Goal: Task Accomplishment & Management: Use online tool/utility

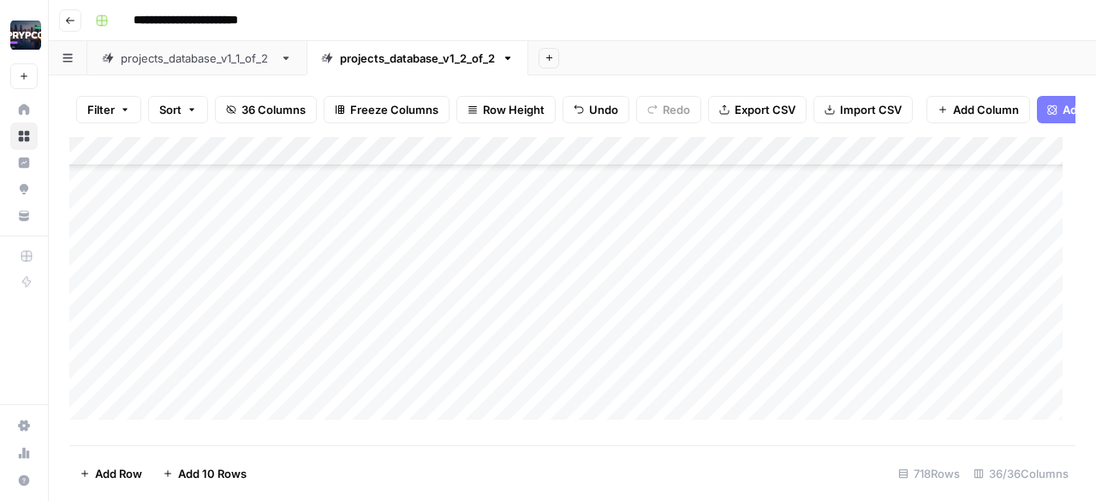
scroll to position [18653, 0]
click at [443, 230] on div "Add Column" at bounding box center [572, 284] width 1006 height 295
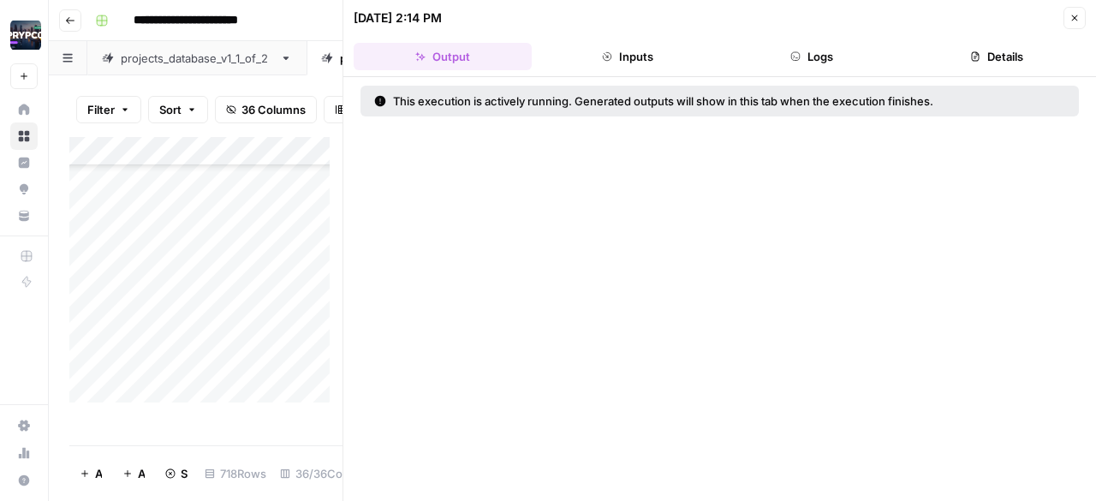
click at [1071, 9] on button "Close" at bounding box center [1074, 18] width 22 height 22
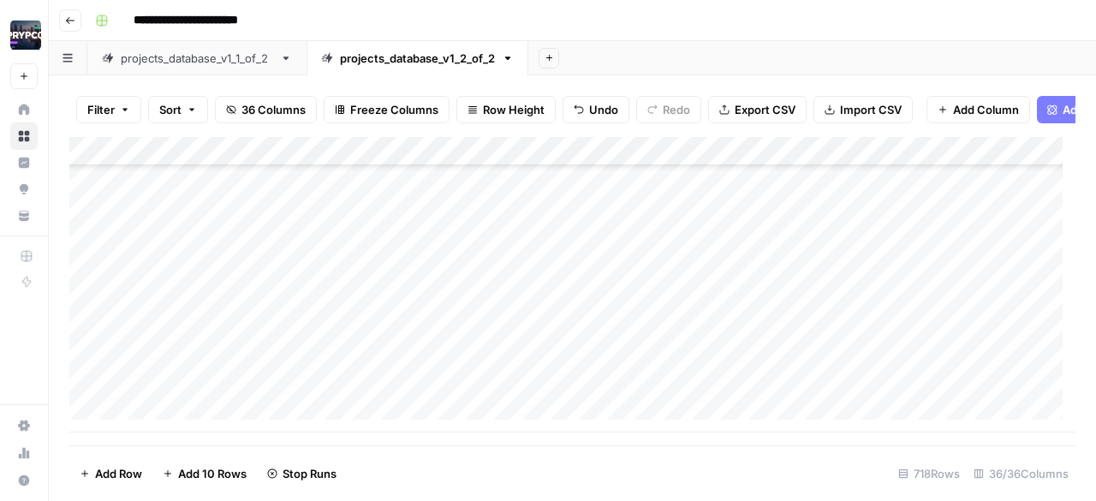
click at [568, 262] on div "Add Column" at bounding box center [572, 284] width 1006 height 295
click at [293, 256] on div "Add Column" at bounding box center [572, 284] width 1006 height 295
click at [291, 290] on div "Add Column" at bounding box center [572, 284] width 1006 height 295
click at [294, 309] on div "Add Column" at bounding box center [572, 284] width 1006 height 295
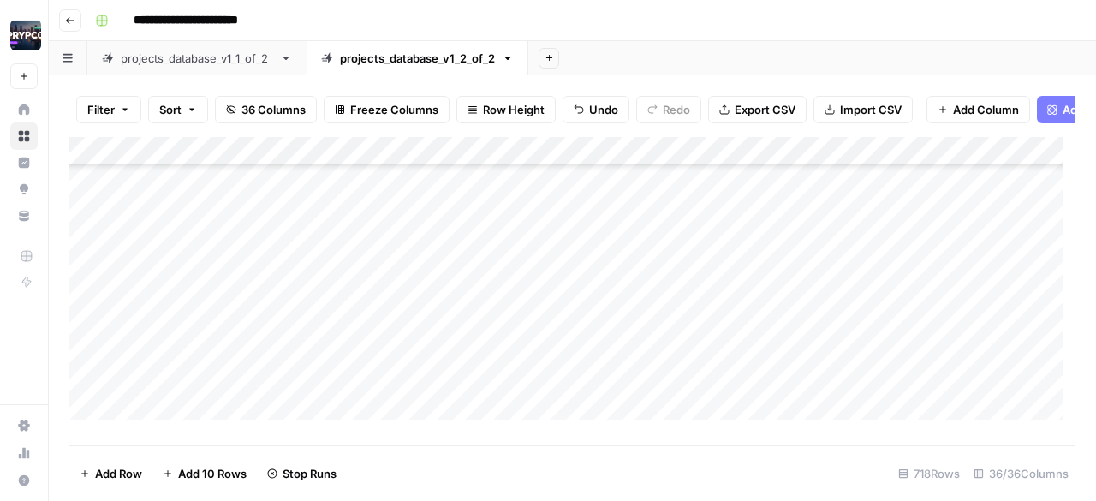
click at [294, 351] on div "Add Column" at bounding box center [572, 284] width 1006 height 295
click at [296, 376] on div "Add Column" at bounding box center [572, 284] width 1006 height 295
click at [292, 313] on div "Add Column" at bounding box center [572, 284] width 1006 height 295
click at [294, 343] on div "Add Column" at bounding box center [572, 284] width 1006 height 295
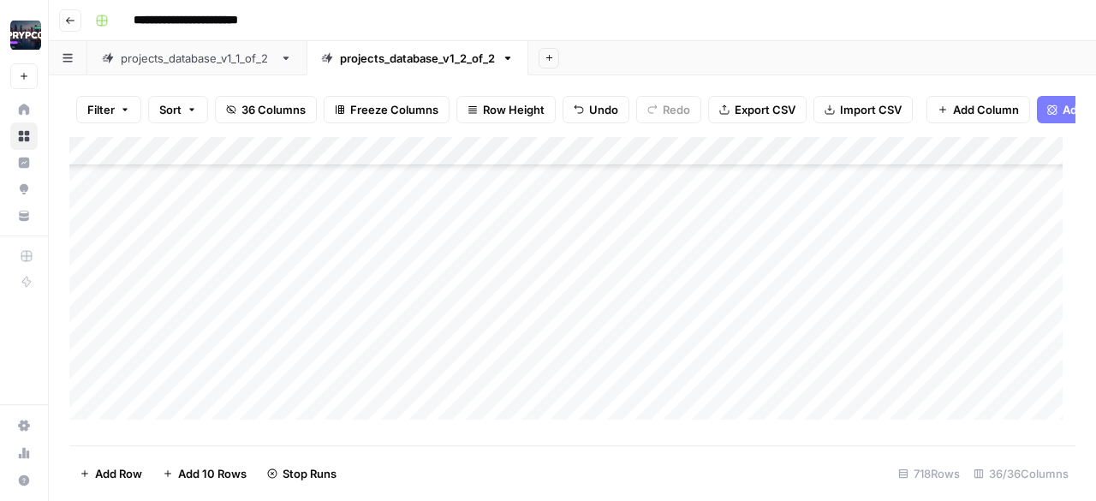
click at [295, 375] on div "Add Column" at bounding box center [572, 284] width 1006 height 295
click at [297, 400] on div "Add Column" at bounding box center [572, 284] width 1006 height 295
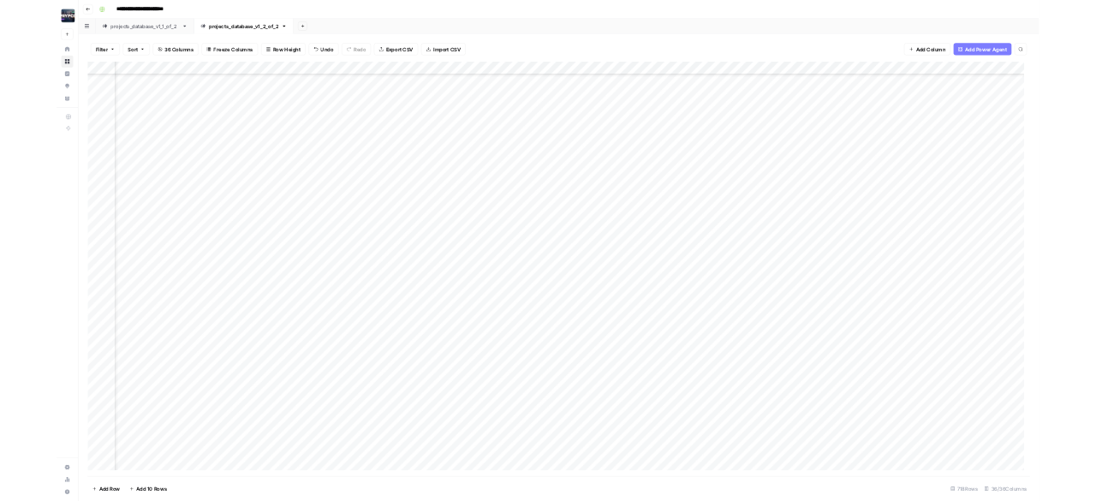
scroll to position [18510, 0]
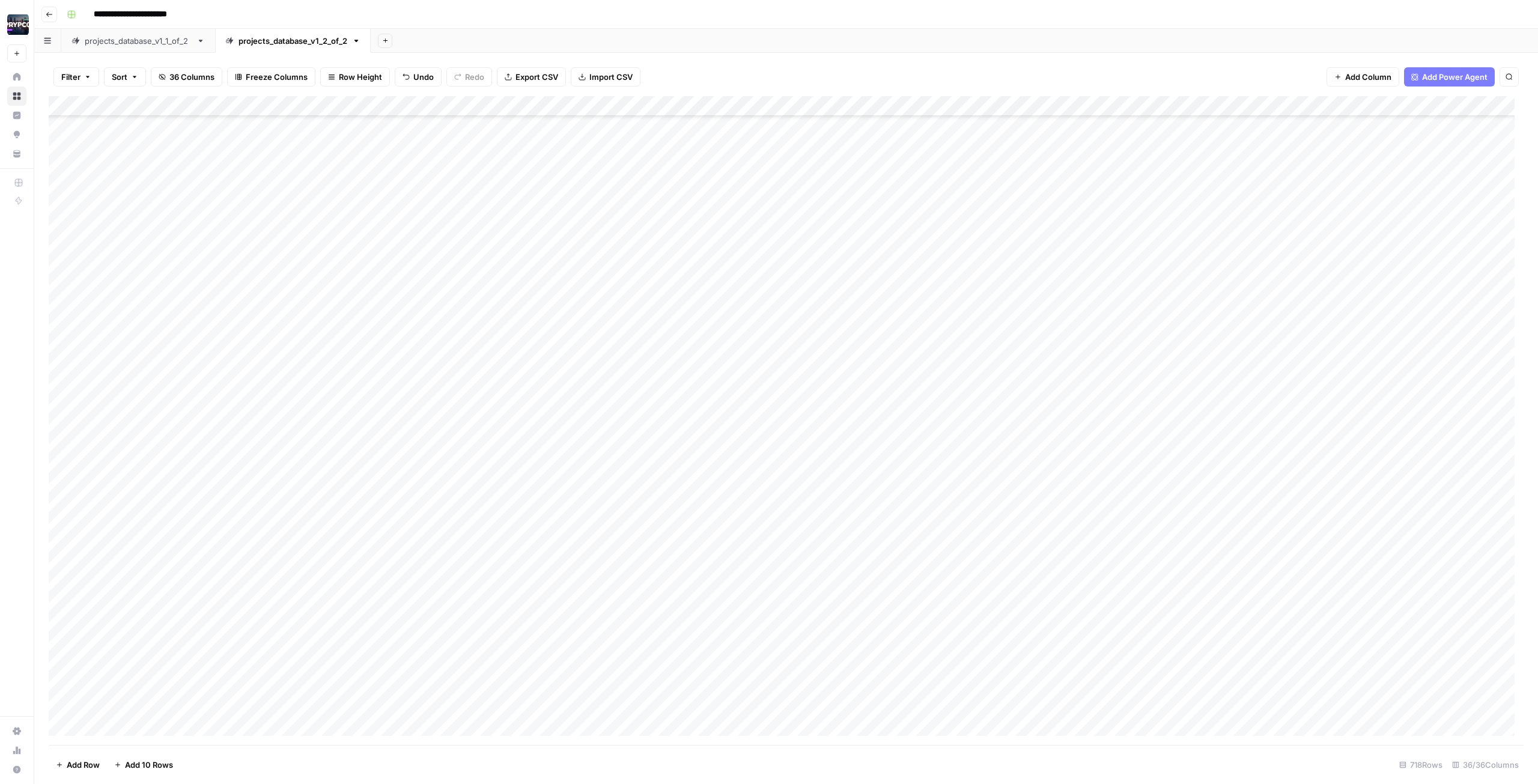
click at [205, 351] on div "Add Column" at bounding box center [786, 420] width 1476 height 649
click at [206, 351] on div "Add Column" at bounding box center [786, 420] width 1476 height 649
click at [210, 351] on div "Add Column" at bounding box center [786, 420] width 1476 height 649
click at [209, 351] on div "Add Column" at bounding box center [786, 420] width 1476 height 649
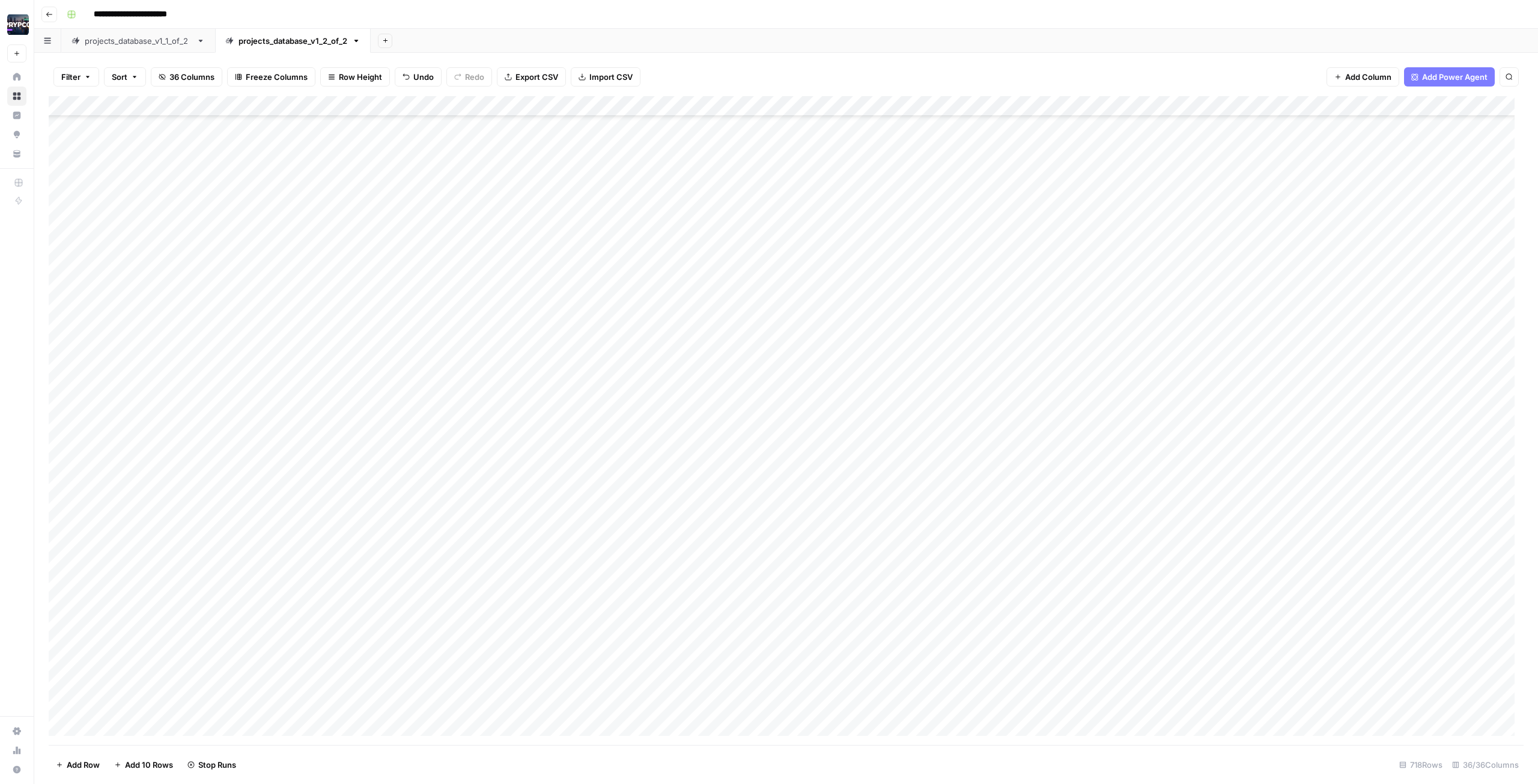
click at [209, 351] on div "Add Column" at bounding box center [786, 420] width 1476 height 649
click at [208, 351] on div "Add Column" at bounding box center [786, 420] width 1476 height 649
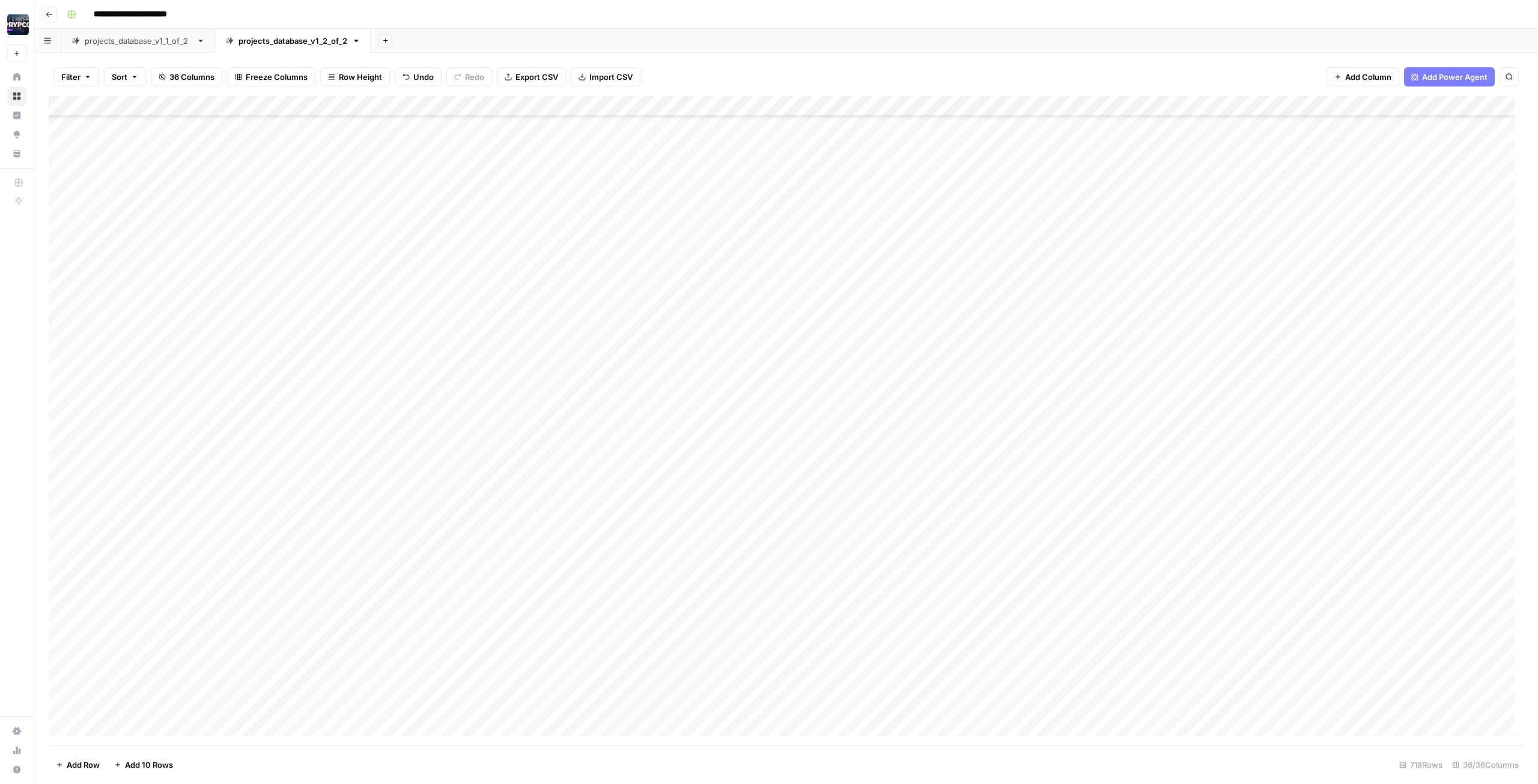
scroll to position [13370, 0]
click at [198, 276] on div "Add Column" at bounding box center [786, 420] width 1476 height 649
click at [207, 297] on div "Add Column" at bounding box center [786, 420] width 1476 height 649
click at [207, 320] on div "Add Column" at bounding box center [786, 420] width 1476 height 649
click at [205, 340] on div "Add Column" at bounding box center [786, 420] width 1476 height 649
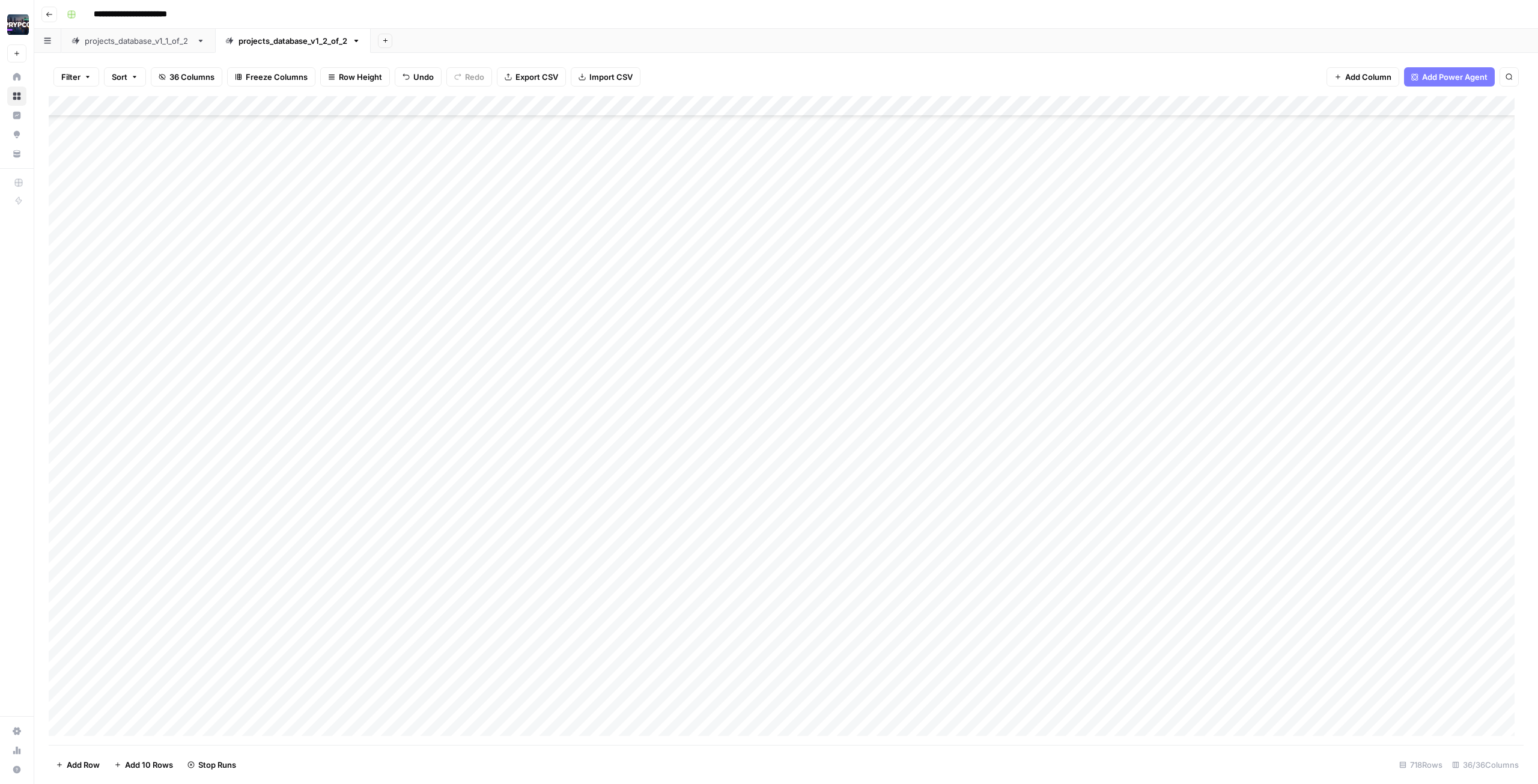
click at [206, 351] on div "Add Column" at bounding box center [786, 420] width 1476 height 649
click at [207, 351] on div "Add Column" at bounding box center [786, 420] width 1476 height 649
click at [208, 351] on div "Add Column" at bounding box center [786, 420] width 1476 height 649
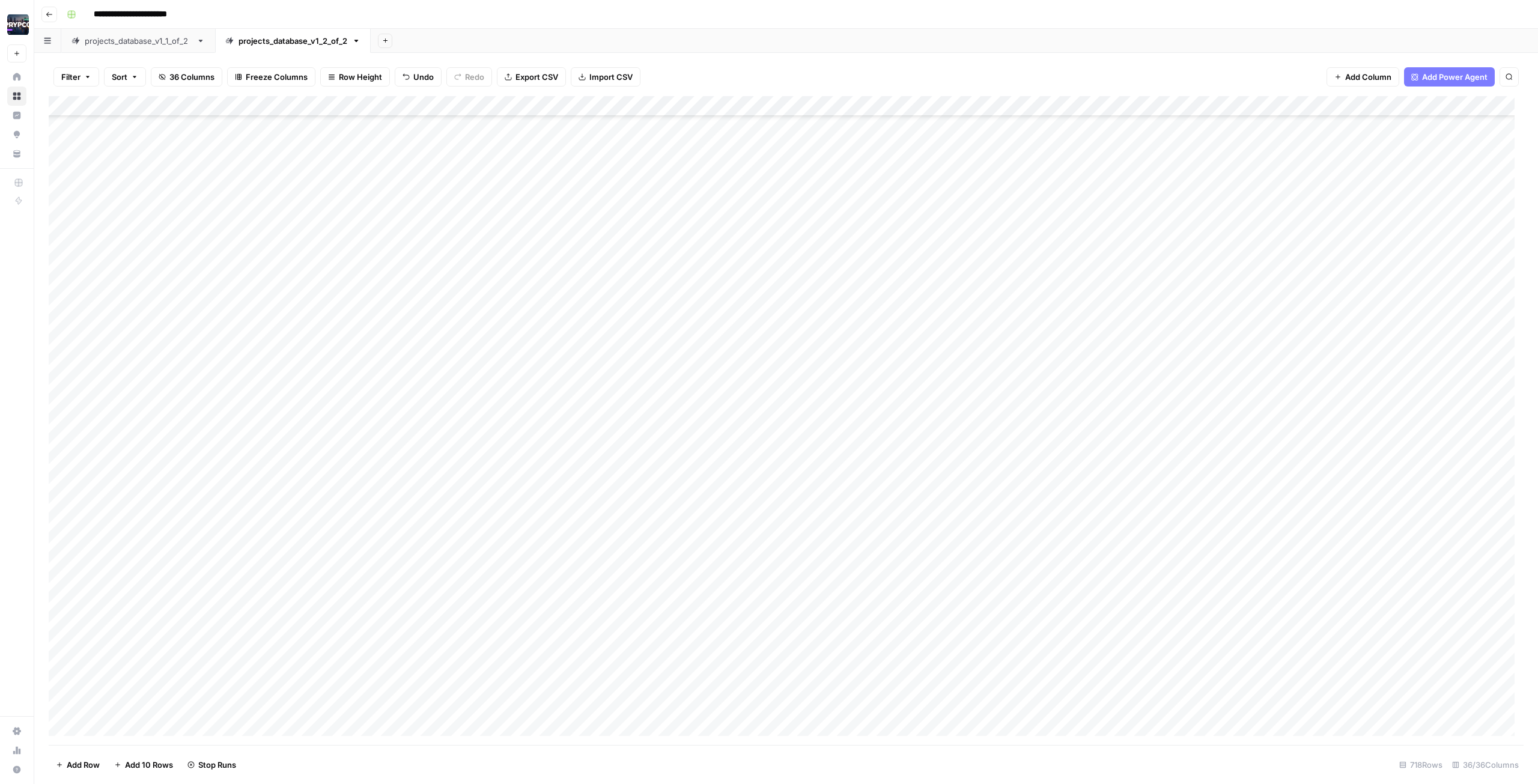
click at [211, 351] on div "Add Column" at bounding box center [786, 420] width 1476 height 649
click at [214, 319] on div "Add Column" at bounding box center [786, 420] width 1476 height 649
click at [203, 344] on div "Add Column" at bounding box center [786, 420] width 1476 height 649
click at [207, 351] on div "Add Column" at bounding box center [786, 420] width 1476 height 649
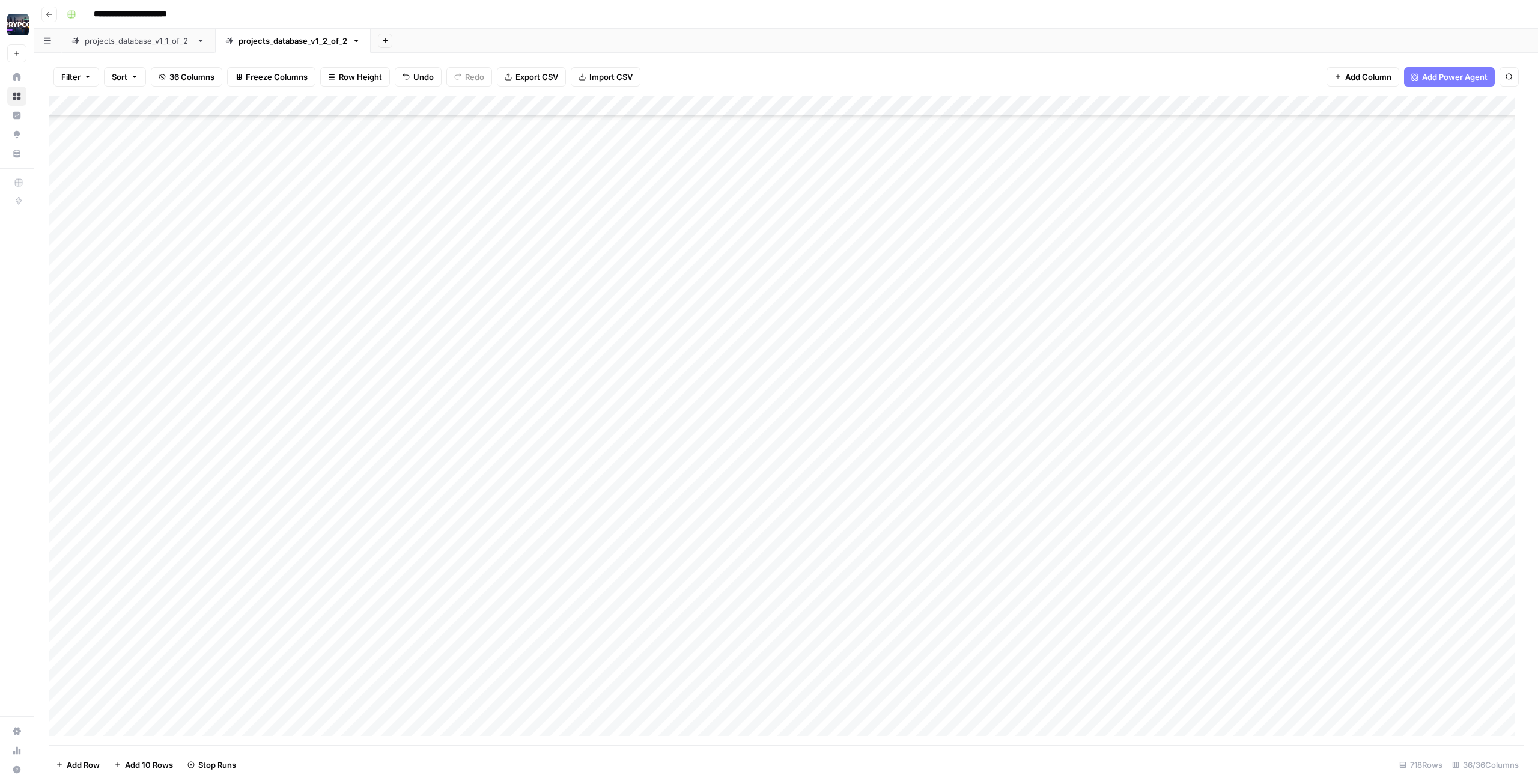
click at [207, 351] on div "Add Column" at bounding box center [786, 420] width 1476 height 649
click at [209, 351] on div "Add Column" at bounding box center [786, 420] width 1476 height 649
click at [208, 351] on div "Add Column" at bounding box center [786, 420] width 1476 height 649
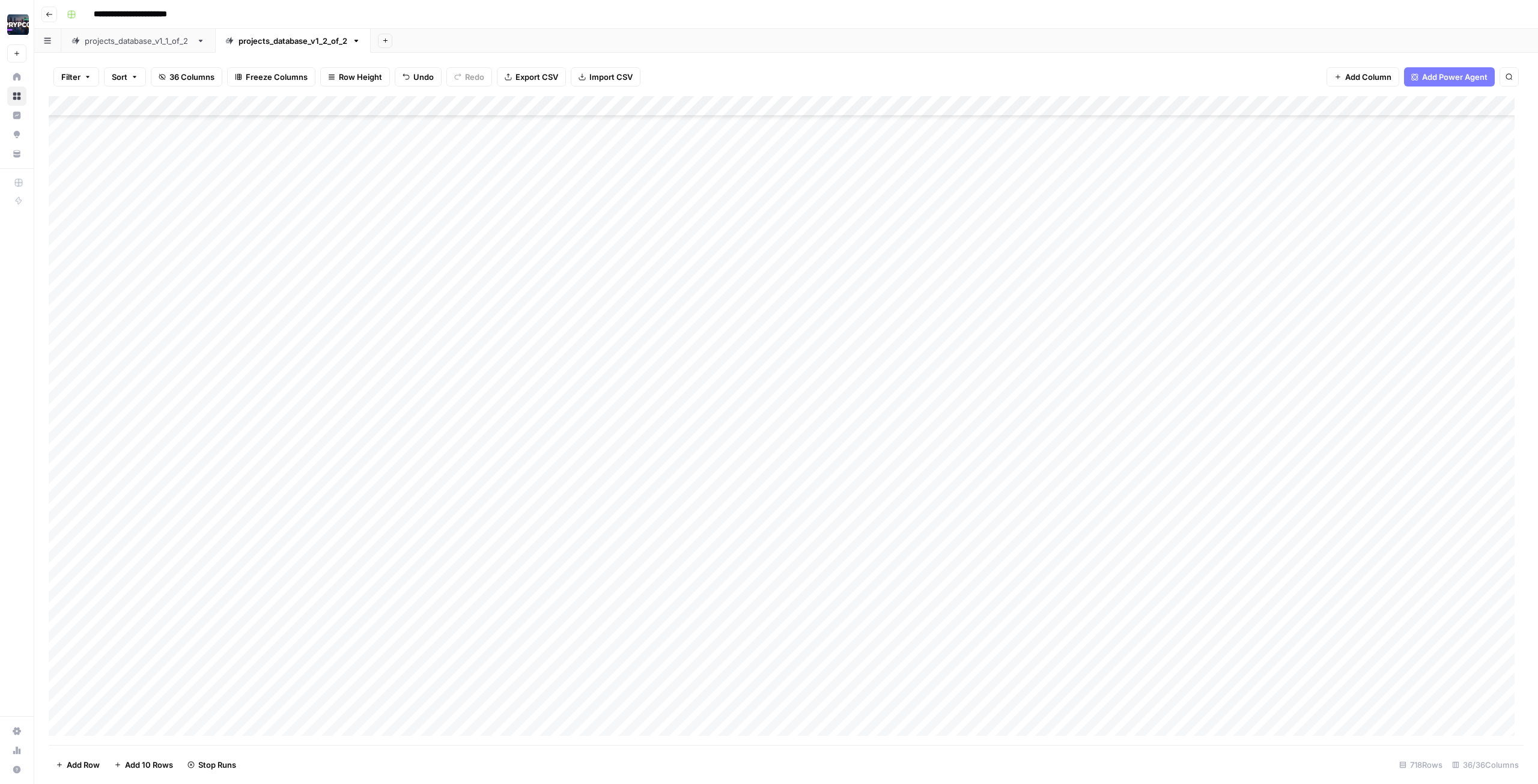
click at [208, 351] on div "Add Column" at bounding box center [786, 420] width 1476 height 649
click at [207, 351] on div "Add Column" at bounding box center [786, 420] width 1476 height 649
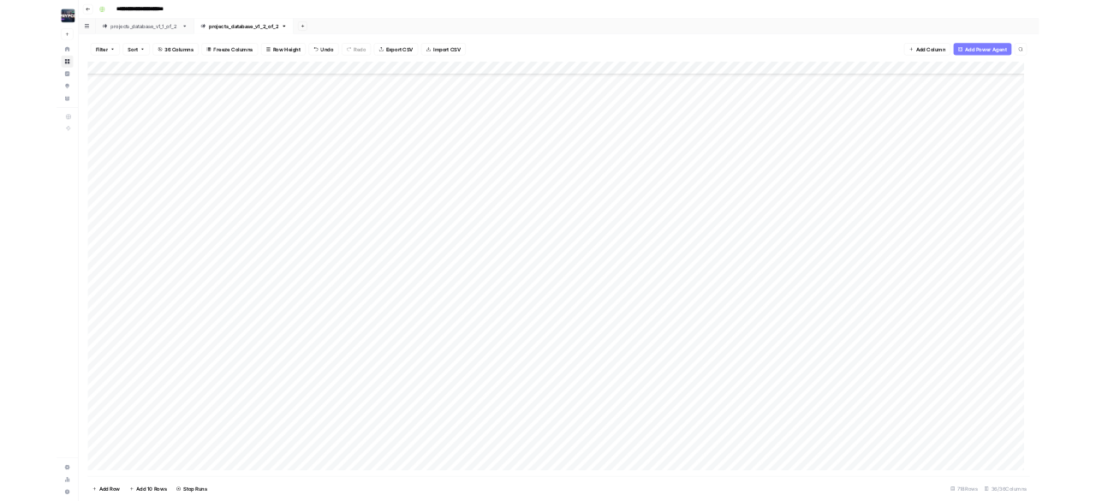
scroll to position [19389, 0]
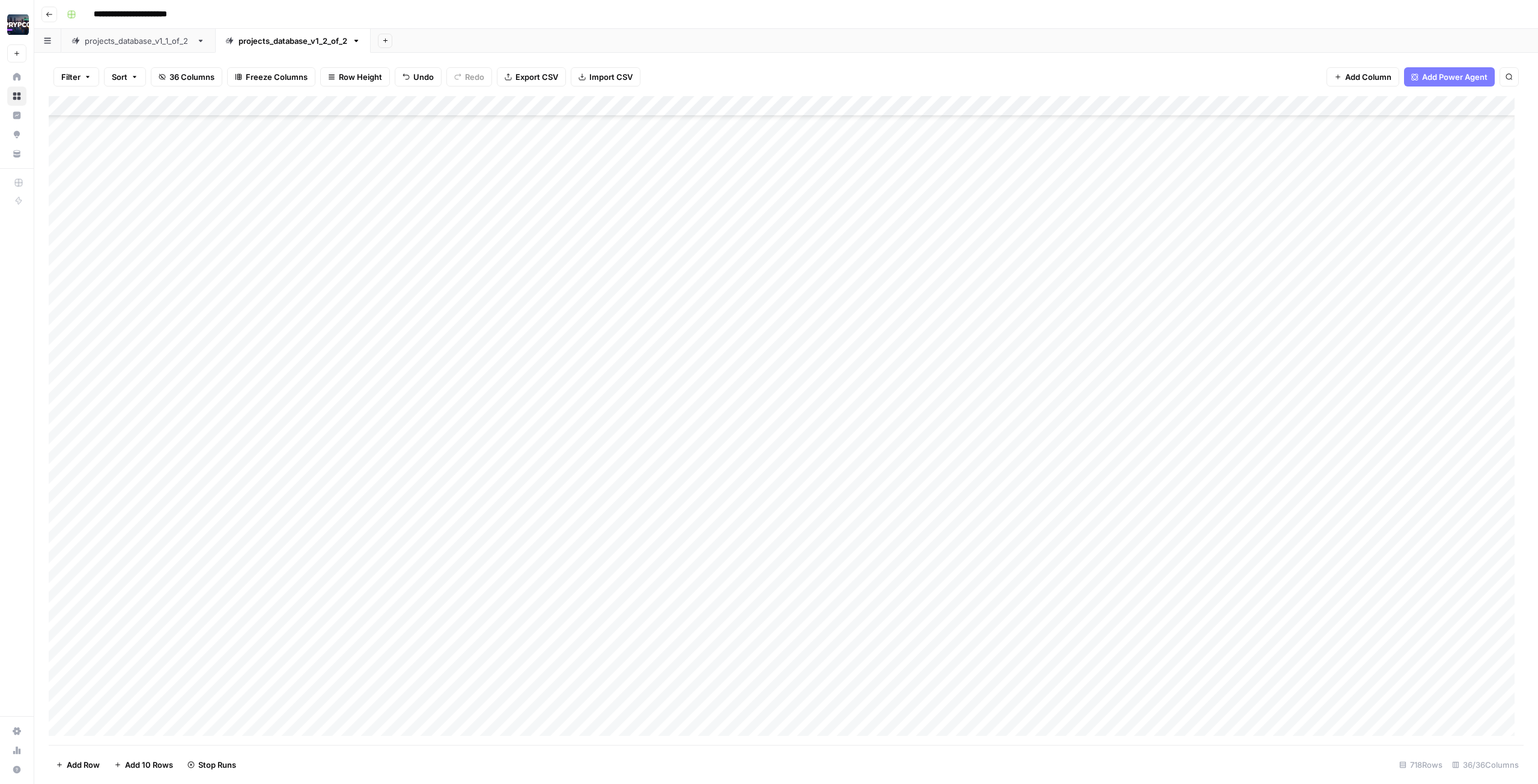
click at [206, 351] on div "Add Column" at bounding box center [786, 420] width 1476 height 649
click at [209, 351] on div "Add Column" at bounding box center [786, 420] width 1476 height 649
click at [205, 351] on div "Add Column" at bounding box center [786, 420] width 1476 height 649
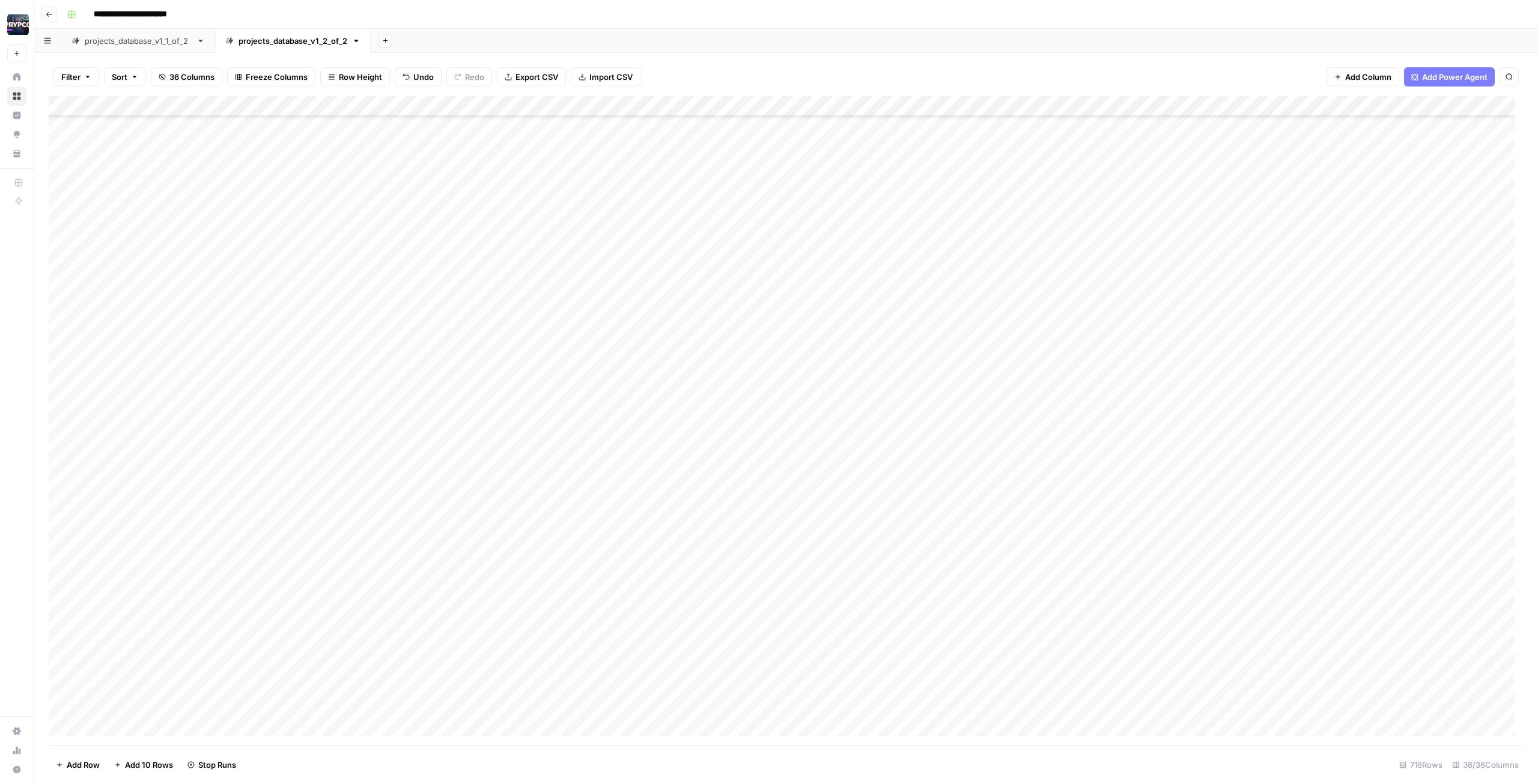
click at [205, 351] on div "Add Column" at bounding box center [786, 420] width 1476 height 649
click at [206, 351] on div "Add Column" at bounding box center [786, 420] width 1476 height 649
click at [208, 351] on div "Add Column" at bounding box center [786, 420] width 1476 height 649
click at [208, 351] on div "Add Column" at bounding box center [786, 420] width 1476 height 649
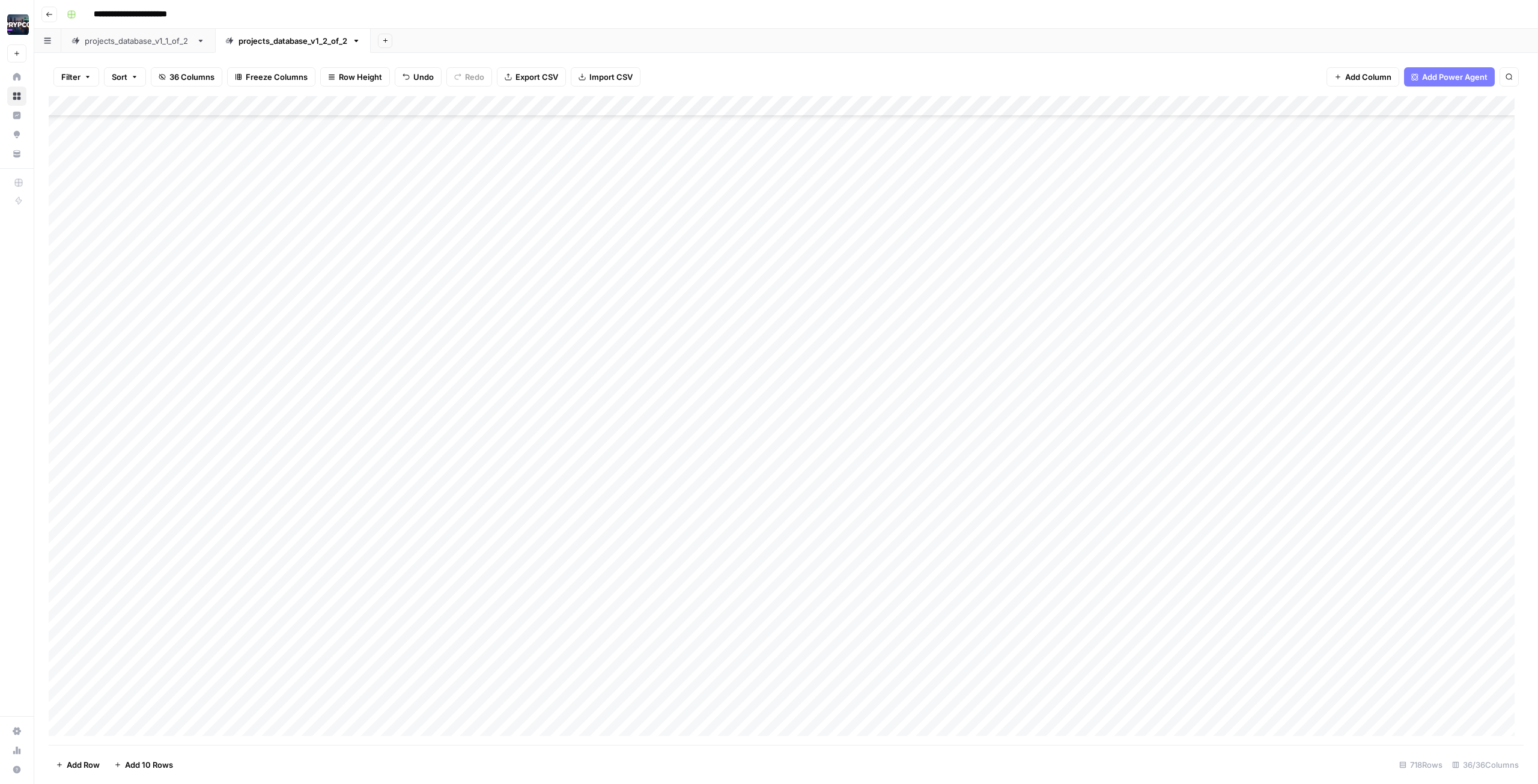
scroll to position [14067, 0]
click at [208, 194] on div "Add Column" at bounding box center [786, 420] width 1476 height 649
click at [204, 211] on div "Add Column" at bounding box center [786, 420] width 1476 height 649
click at [206, 234] on div "Add Column" at bounding box center [786, 420] width 1476 height 649
click at [208, 252] on div "Add Column" at bounding box center [786, 420] width 1476 height 649
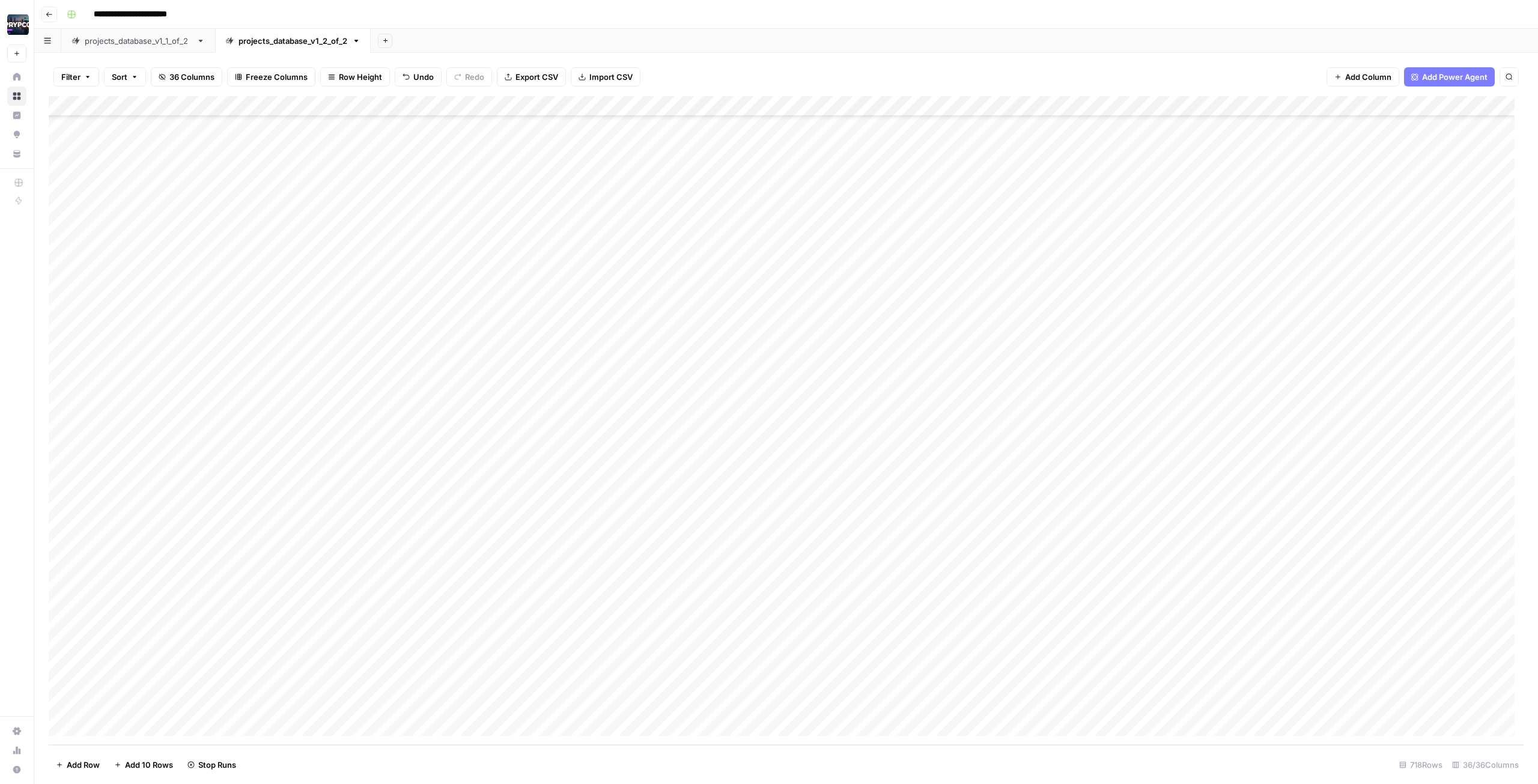
click at [204, 276] on div "Add Column" at bounding box center [786, 420] width 1476 height 649
click at [202, 296] on div "Add Column" at bounding box center [786, 420] width 1476 height 649
click at [207, 316] on div "Add Column" at bounding box center [786, 420] width 1476 height 649
click at [206, 333] on div "Add Column" at bounding box center [786, 420] width 1476 height 649
click at [206, 351] on div "Add Column" at bounding box center [786, 420] width 1476 height 649
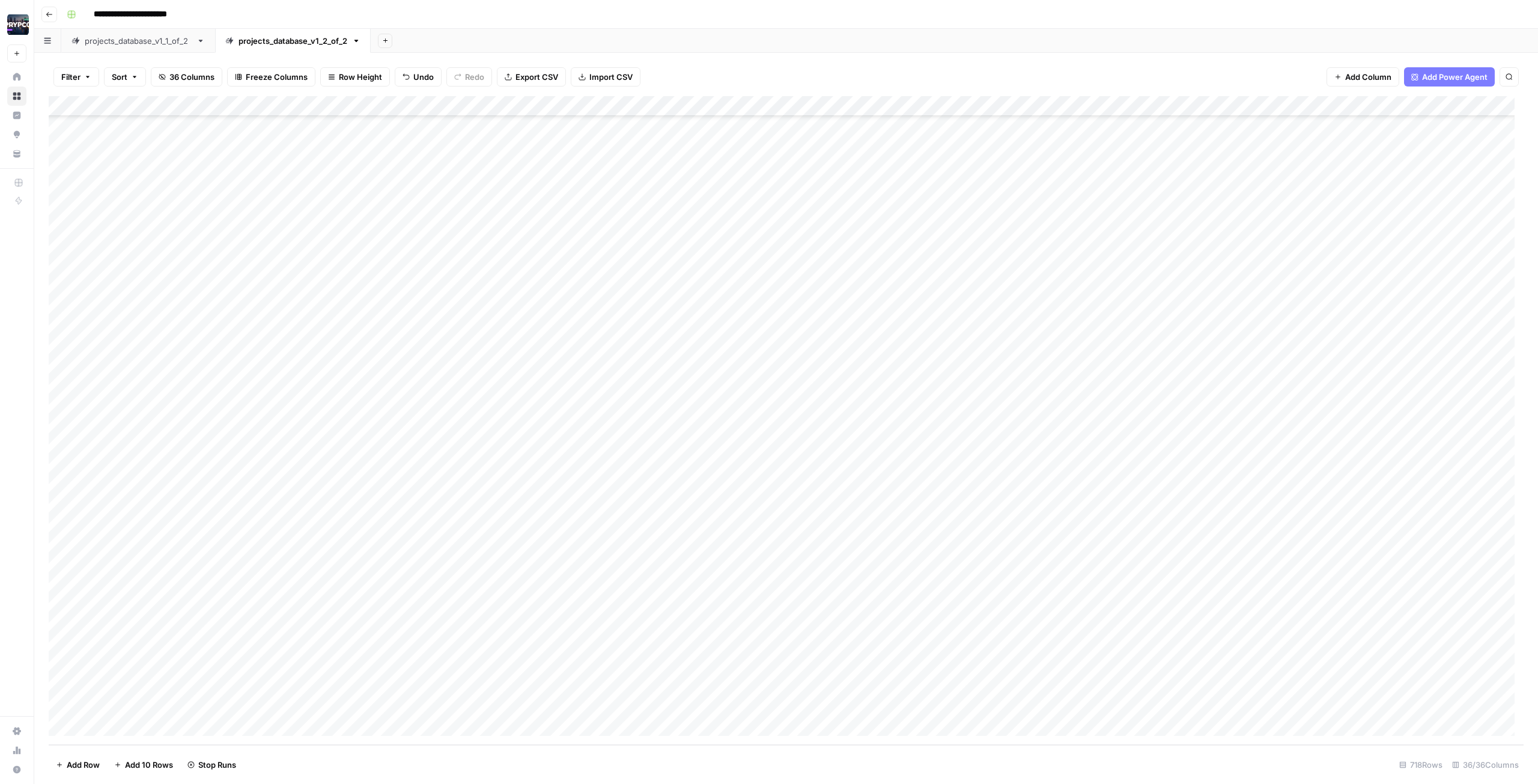
click at [213, 351] on div "Add Column" at bounding box center [786, 420] width 1476 height 649
